Goal: Task Accomplishment & Management: Use online tool/utility

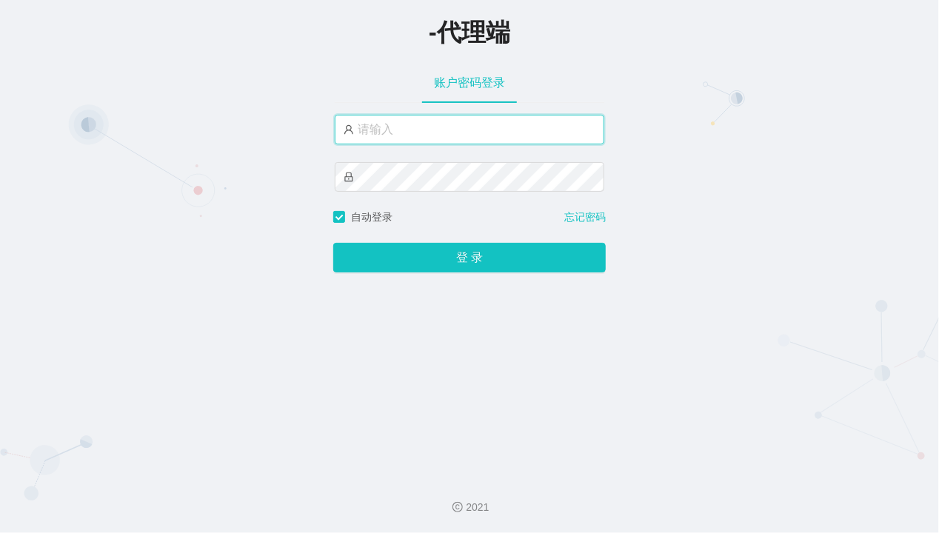
click at [384, 126] on input "text" at bounding box center [470, 130] width 270 height 30
paste input "admin"
type input "admin"
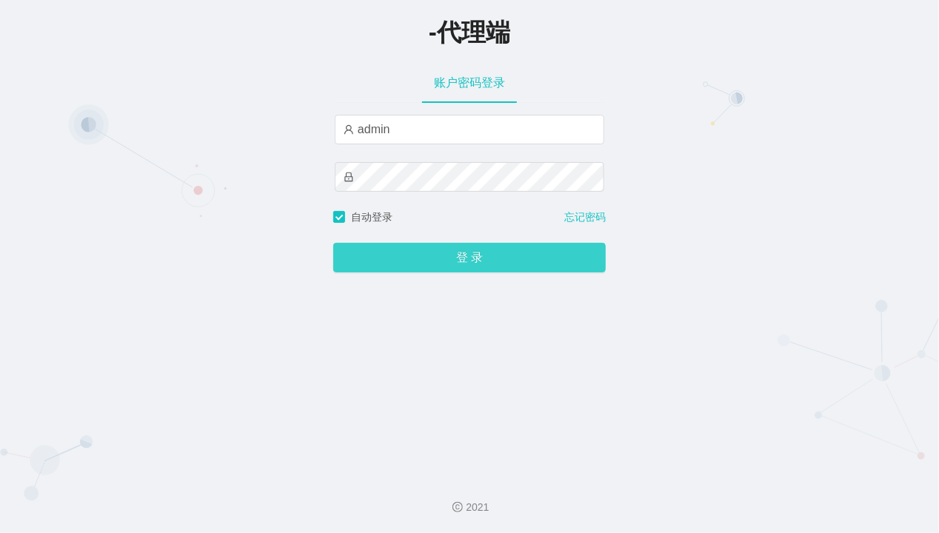
click at [446, 258] on button "登 录" at bounding box center [469, 258] width 272 height 30
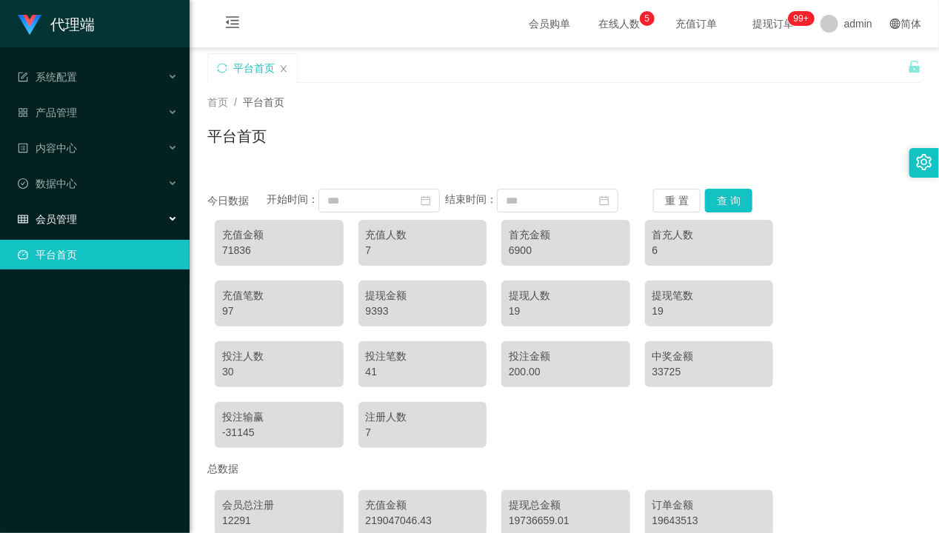
click at [76, 217] on span "会员管理" at bounding box center [47, 219] width 59 height 12
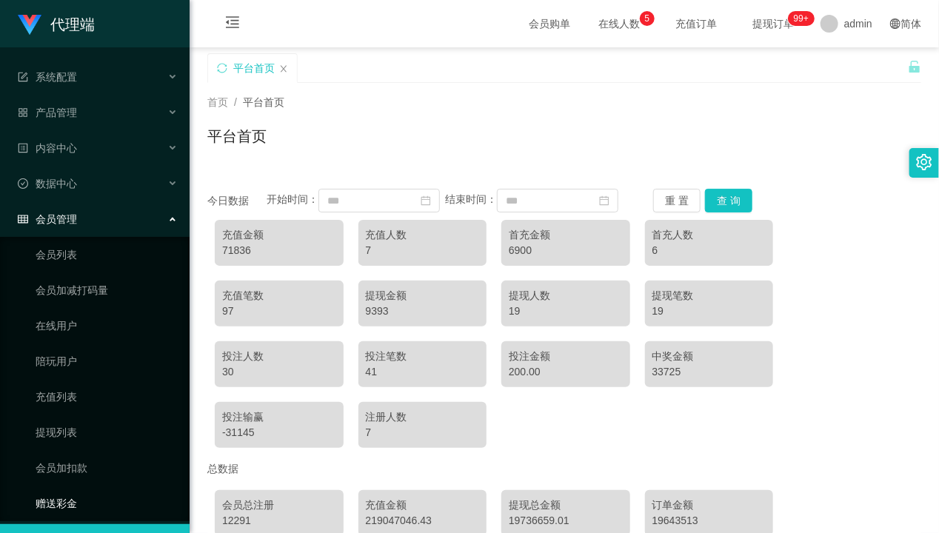
click at [73, 499] on link "赠送彩金" at bounding box center [107, 504] width 142 height 30
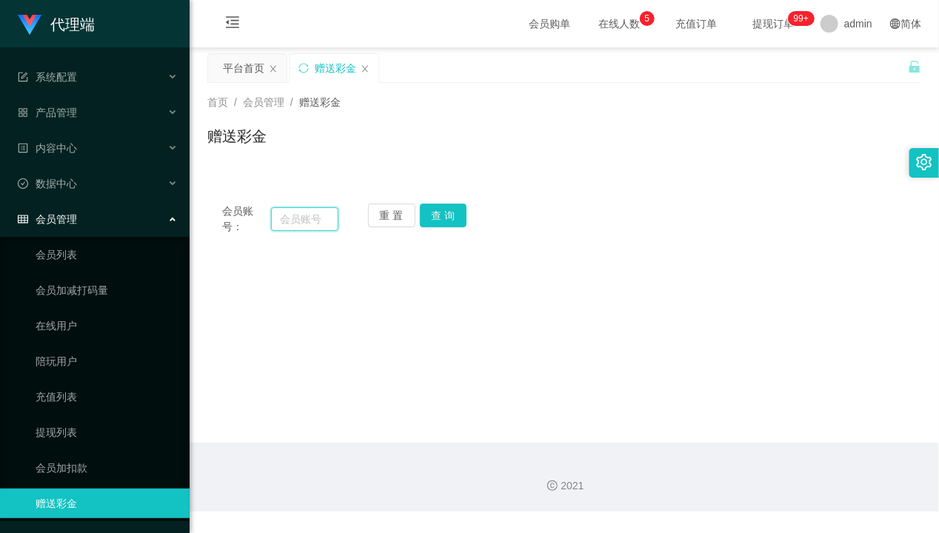
click at [297, 215] on input "text" at bounding box center [305, 219] width 68 height 24
paste input "aa112233"
type input "aa112233"
drag, startPoint x: 326, startPoint y: 224, endPoint x: 228, endPoint y: 222, distance: 97.8
click at [228, 222] on div "会员账号： aa112233" at bounding box center [280, 219] width 116 height 31
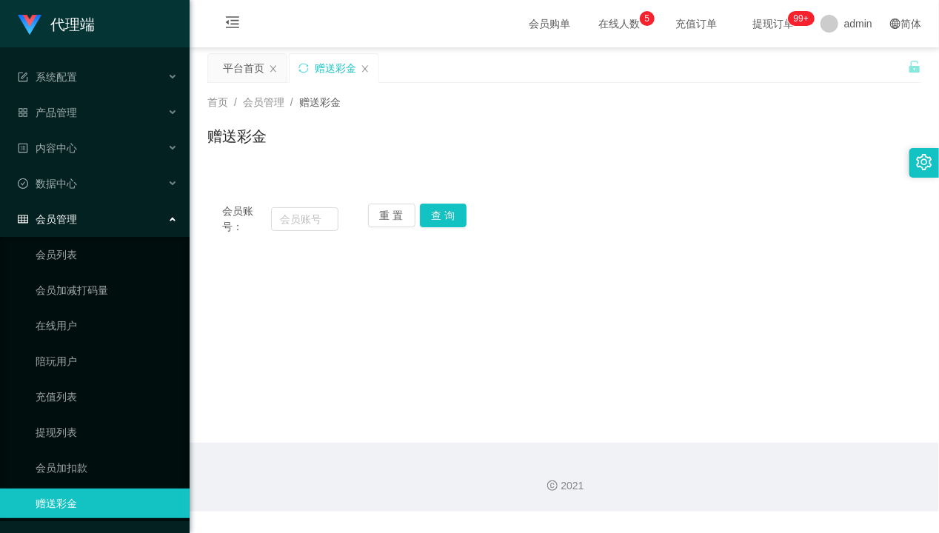
click at [548, 210] on div "会员账号： 重 置 查 询" at bounding box center [564, 219] width 714 height 31
click at [301, 220] on input "text" at bounding box center [305, 219] width 68 height 24
paste input "weikiat862"
type input "weikiat862"
click at [446, 218] on button "查 询" at bounding box center [443, 216] width 47 height 24
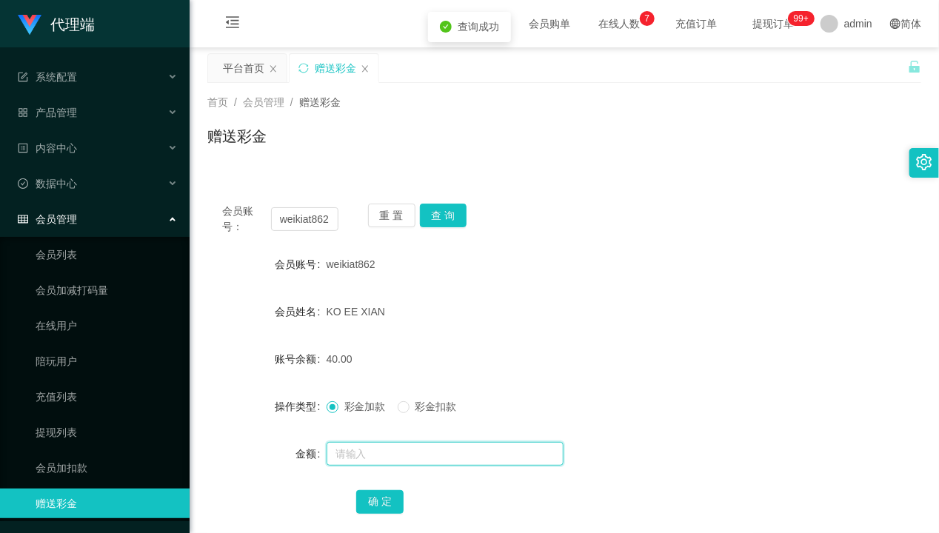
click at [372, 459] on input "text" at bounding box center [445, 454] width 237 height 24
click at [371, 455] on input "text" at bounding box center [445, 454] width 237 height 24
type input "8"
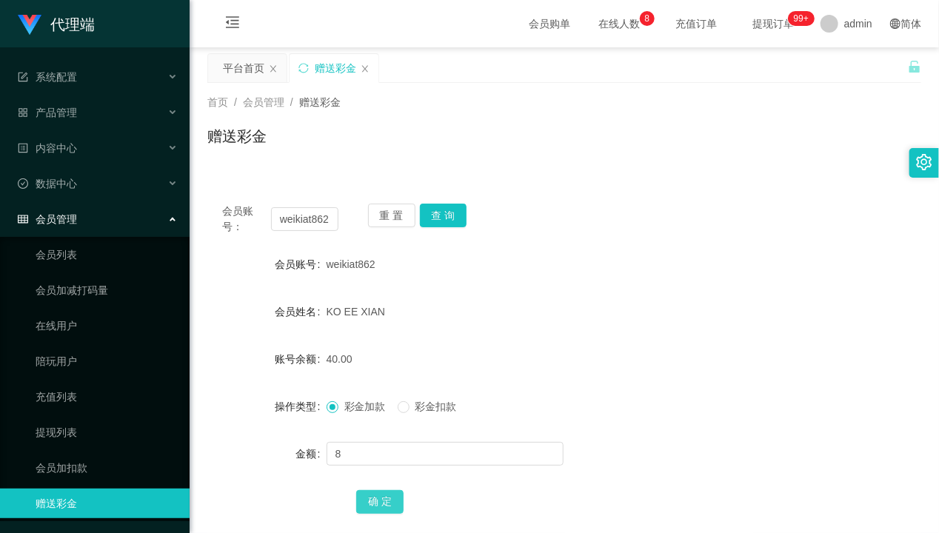
click at [375, 498] on button "确 定" at bounding box center [379, 502] width 47 height 24
click at [109, 113] on div "产品管理" at bounding box center [95, 113] width 190 height 30
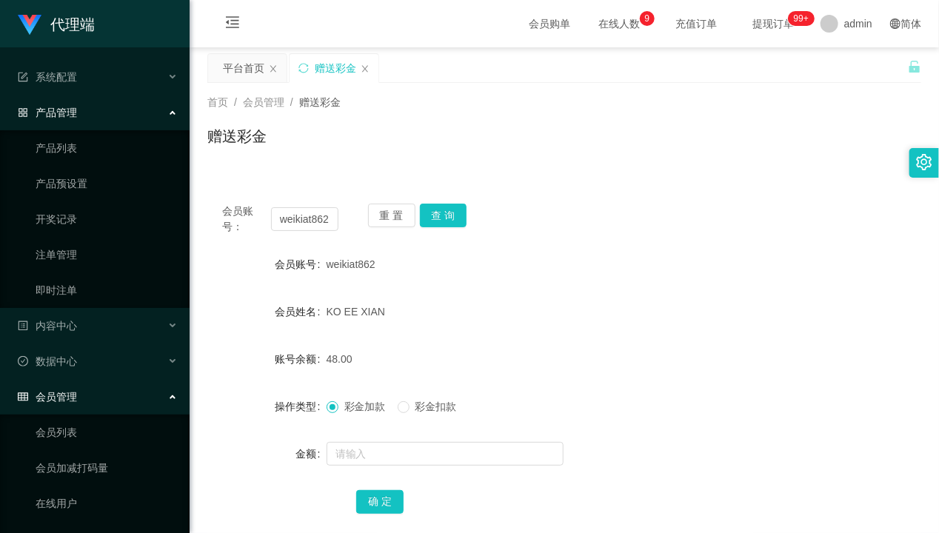
click at [109, 113] on div "产品管理" at bounding box center [95, 113] width 190 height 30
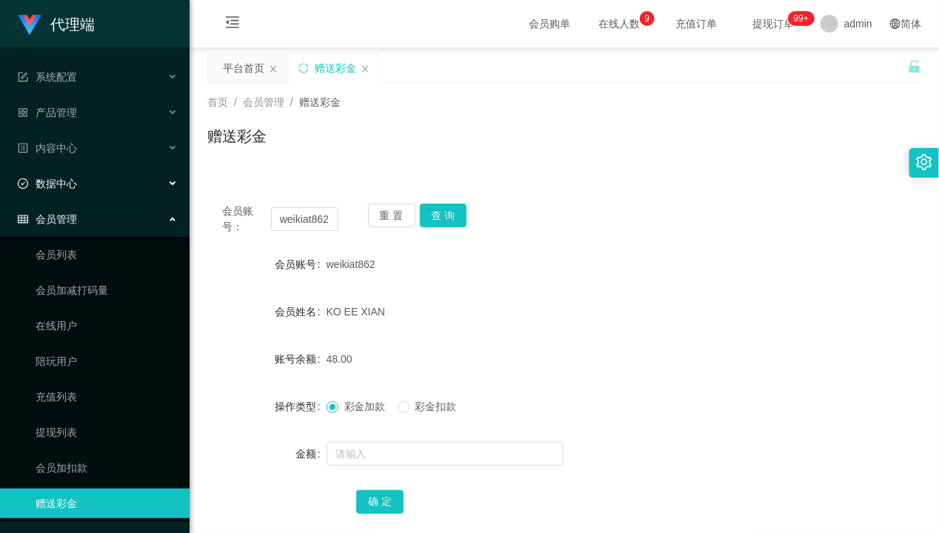
click at [113, 179] on div "数据中心" at bounding box center [95, 184] width 190 height 30
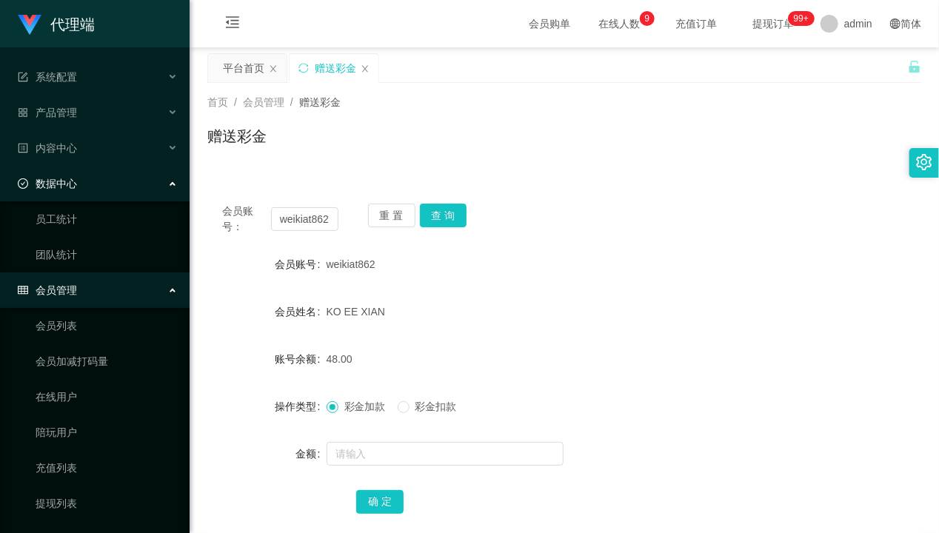
click at [113, 179] on div "数据中心" at bounding box center [95, 184] width 190 height 30
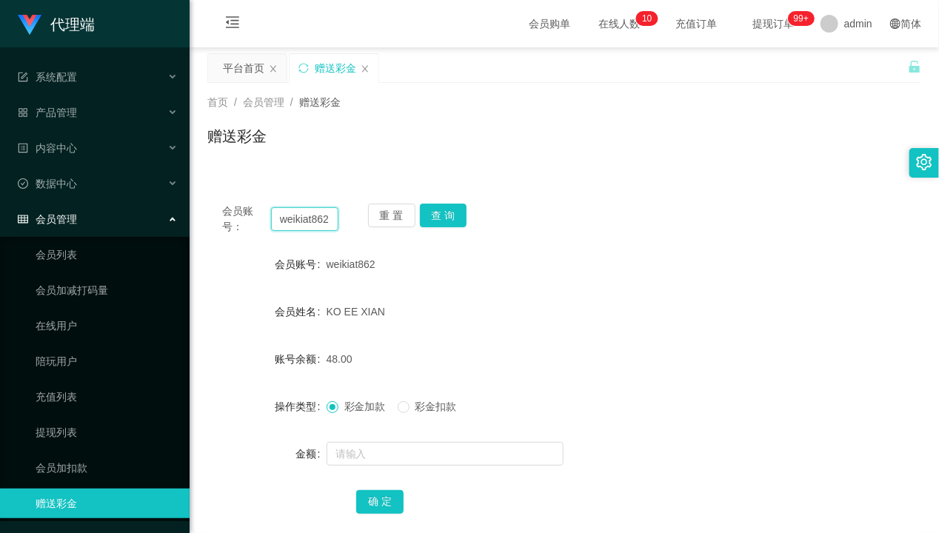
drag, startPoint x: 278, startPoint y: 215, endPoint x: 215, endPoint y: 215, distance: 62.9
click at [195, 213] on main "关闭左侧 关闭右侧 关闭其它 刷新页面 平台首页 赠送彩金 首页 / 会员管理 / 赠送彩金 / 赠送彩金 会员账号： weikiat862 重 置 查 询 …" at bounding box center [564, 297] width 749 height 501
drag, startPoint x: 402, startPoint y: 229, endPoint x: 416, endPoint y: 224, distance: 14.8
click at [409, 225] on div "重 置 查 询" at bounding box center [426, 219] width 116 height 31
click at [438, 218] on button "查 询" at bounding box center [443, 216] width 47 height 24
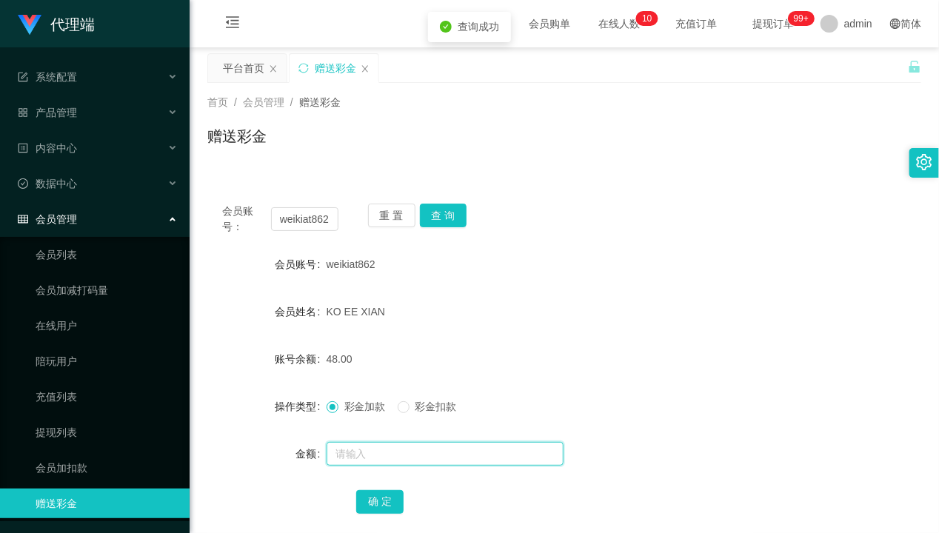
click at [378, 448] on input "text" at bounding box center [445, 454] width 237 height 24
type input "8"
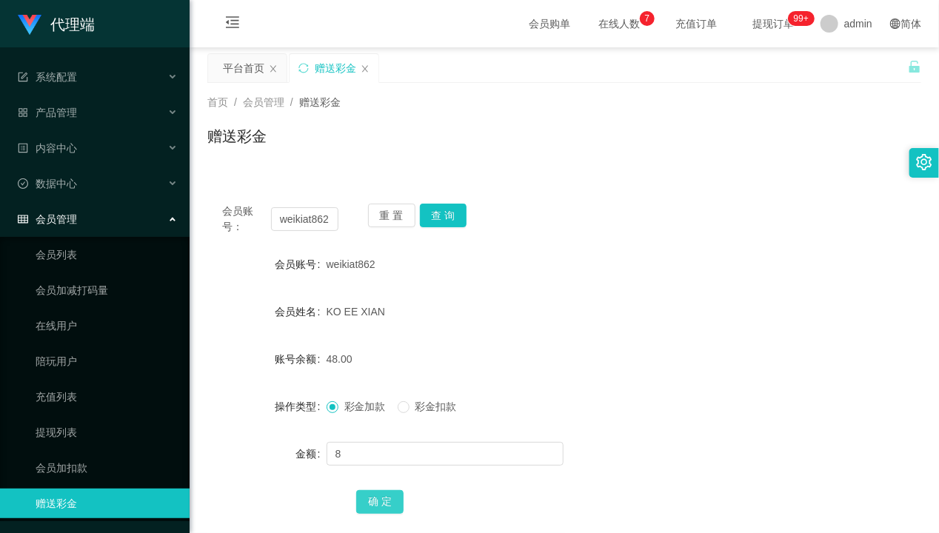
click at [377, 497] on button "确 定" at bounding box center [379, 502] width 47 height 24
click at [440, 214] on button "查 询" at bounding box center [443, 216] width 47 height 24
click at [673, 257] on div "weikiat862" at bounding box center [535, 265] width 416 height 30
drag, startPoint x: 327, startPoint y: 222, endPoint x: 278, endPoint y: 232, distance: 50.5
click at [178, 220] on section "代理端 系统配置 产品管理 产品列表 产品预设置 开奖记录 注单管理 即时注单 内容中心 数据中心 员工统计 团队统计 会员管理 会员列表 会员加减打码量 在…" at bounding box center [469, 309] width 939 height 618
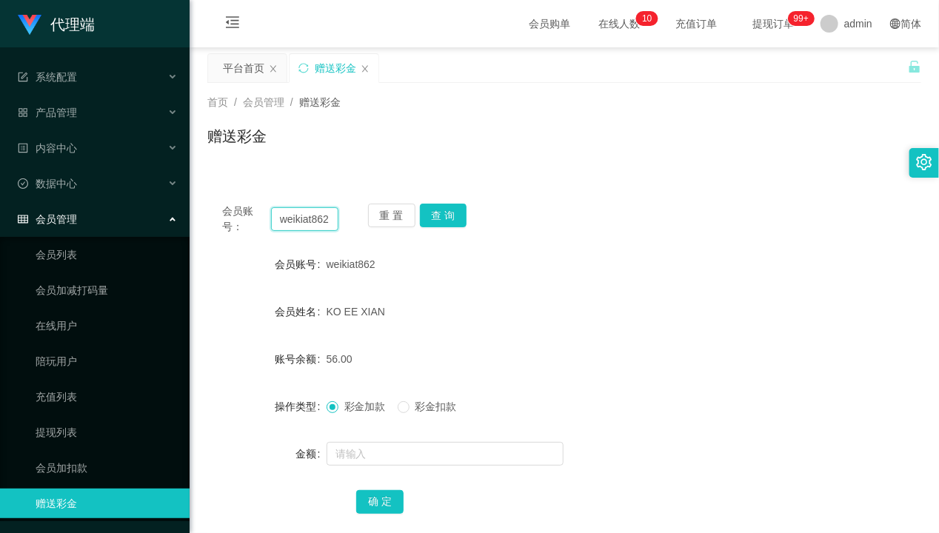
paste input "84213785"
click at [445, 213] on button "查 询" at bounding box center [443, 216] width 47 height 24
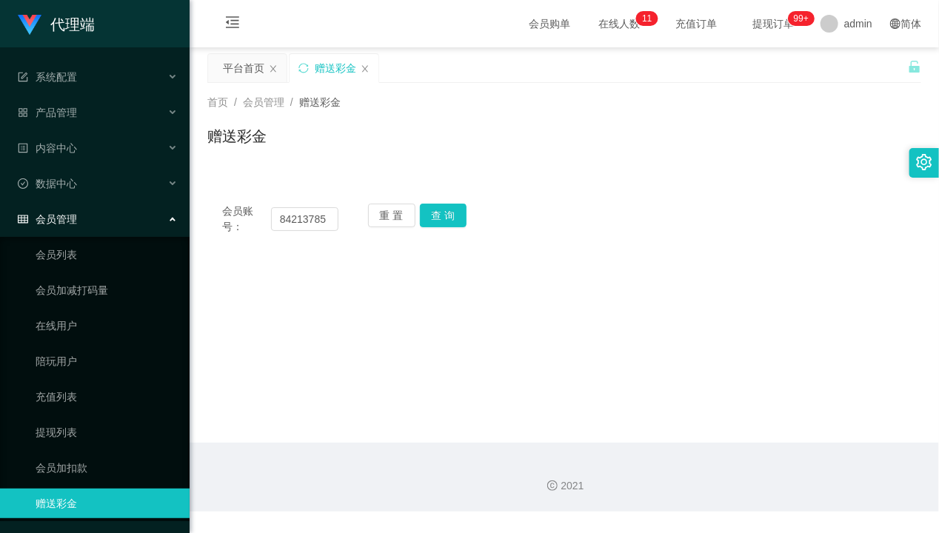
click at [505, 99] on div "首页 / 会员管理 / 赠送彩金 /" at bounding box center [564, 103] width 714 height 16
drag, startPoint x: 329, startPoint y: 222, endPoint x: 176, endPoint y: 218, distance: 152.6
click at [175, 218] on section "代理端 系统配置 产品管理 产品列表 产品预设置 开奖记录 注单管理 即时注单 内容中心 数据中心 员工统计 团队统计 会员管理 会员列表 会员加减打码量 在…" at bounding box center [469, 256] width 939 height 512
paste input "[PERSON_NAME]"
type input "[PERSON_NAME]"
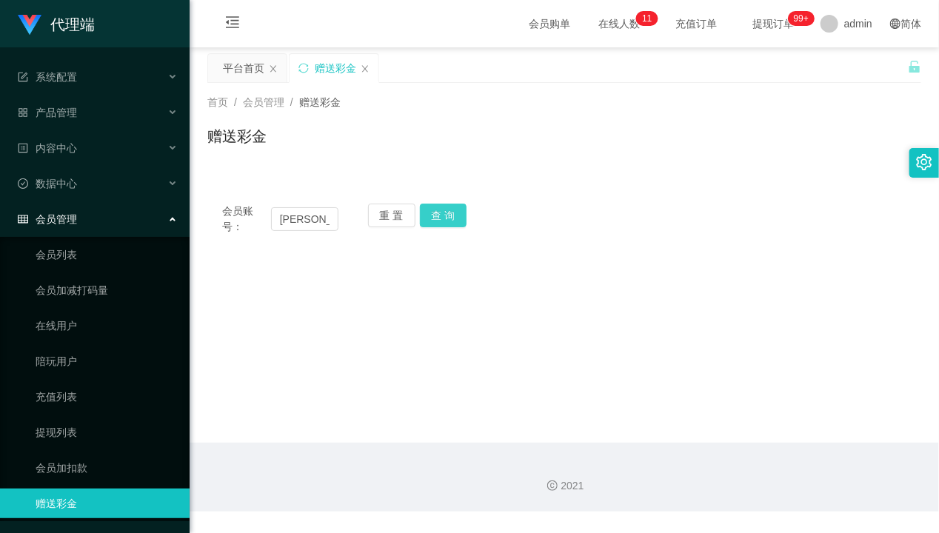
click at [427, 218] on button "查 询" at bounding box center [443, 216] width 47 height 24
